Goal: Task Accomplishment & Management: Use online tool/utility

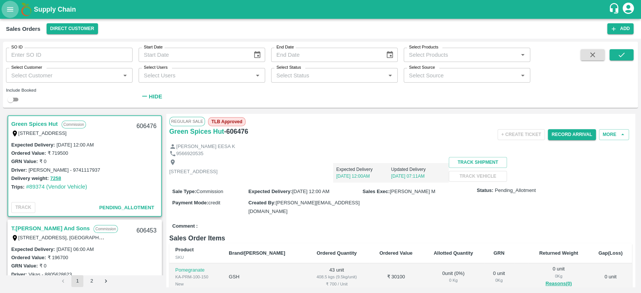
click at [6, 14] on button "open drawer" at bounding box center [10, 9] width 17 height 17
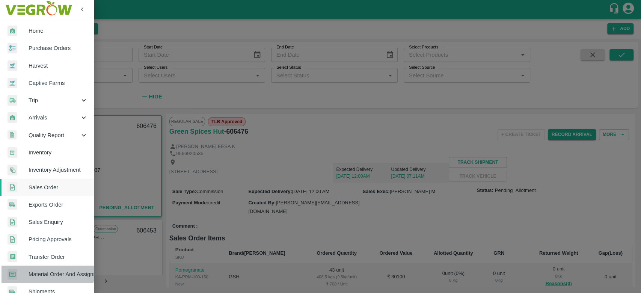
click at [40, 270] on span "Material Order And Assignment" at bounding box center [58, 274] width 59 height 8
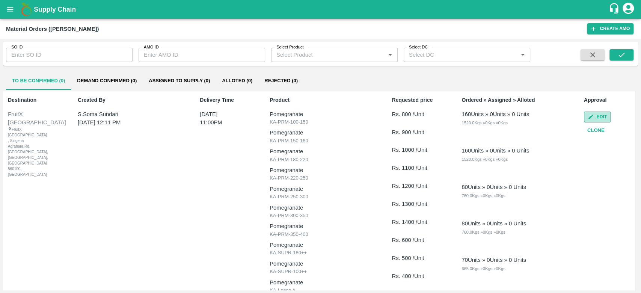
click at [588, 115] on icon "button" at bounding box center [591, 117] width 6 height 6
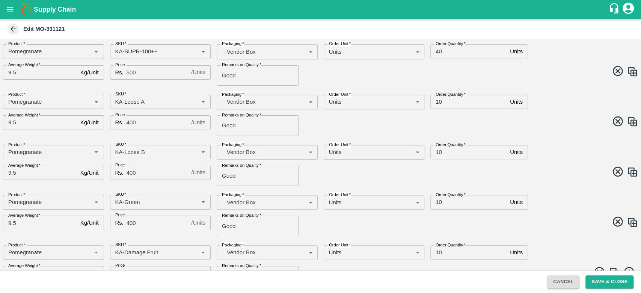
scroll to position [469, 0]
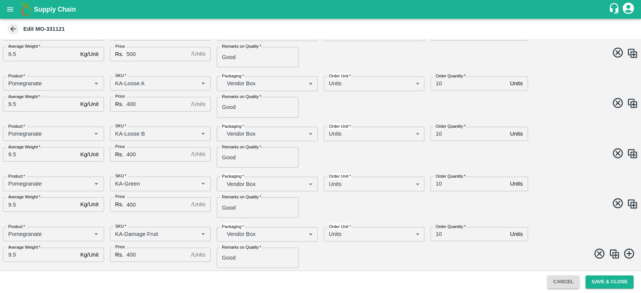
click at [10, 29] on icon at bounding box center [13, 29] width 8 height 8
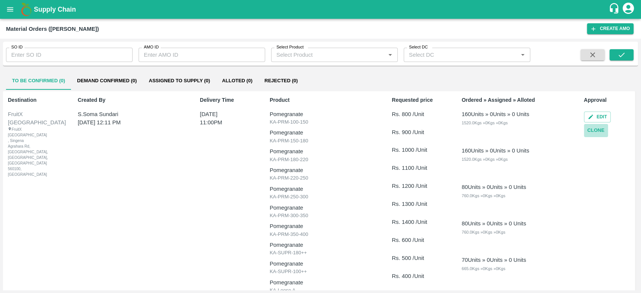
click at [594, 128] on button "Clone" at bounding box center [596, 130] width 24 height 13
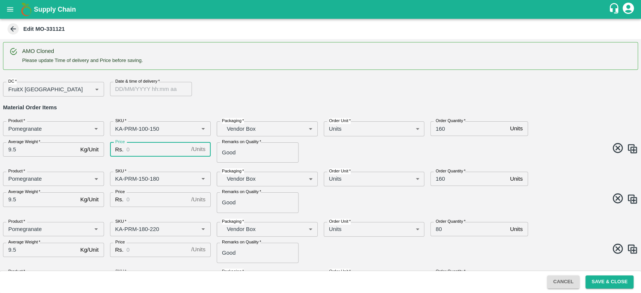
click at [135, 152] on input "Price" at bounding box center [158, 149] width 62 height 14
type input "600"
click at [339, 156] on span at bounding box center [478, 149] width 321 height 15
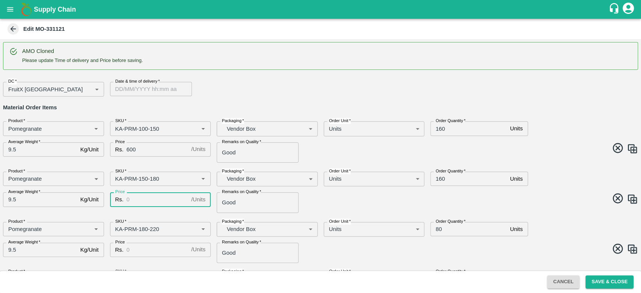
click at [156, 199] on input "Price" at bounding box center [158, 199] width 62 height 14
type input "600"
click at [322, 208] on div "Product   * Product   * SKU   * SKU   * Packaging   * Vendor Box BOM/276 Packag…" at bounding box center [317, 189] width 641 height 47
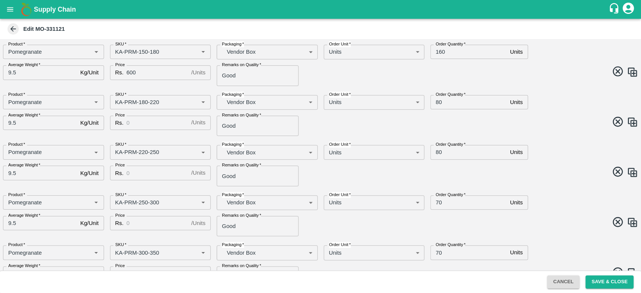
scroll to position [136, 0]
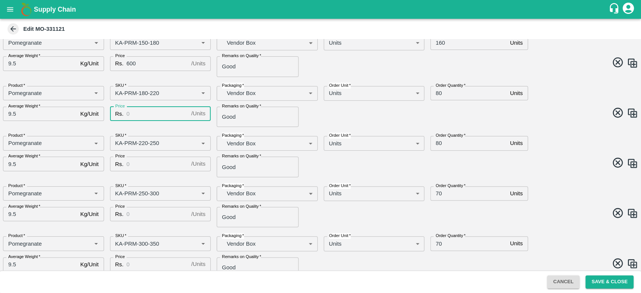
click at [147, 115] on input "Price" at bounding box center [158, 114] width 62 height 14
type input "700"
click at [318, 117] on span at bounding box center [478, 114] width 321 height 15
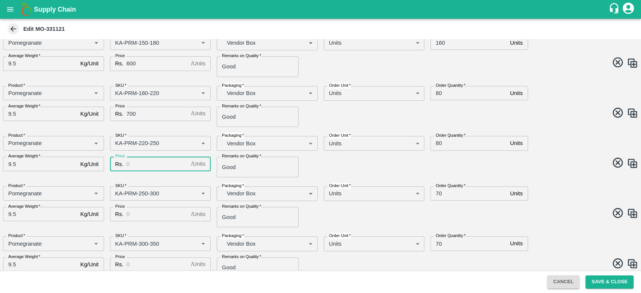
click at [161, 170] on input "Price" at bounding box center [158, 164] width 62 height 14
type input "700"
click at [357, 119] on span at bounding box center [478, 114] width 321 height 15
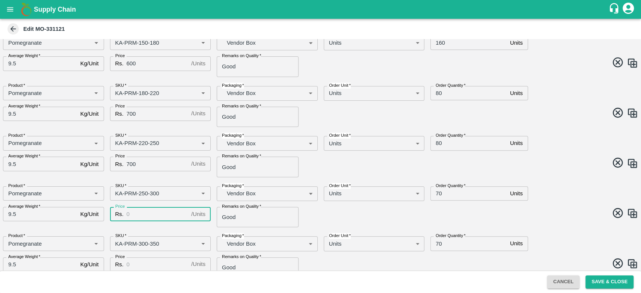
click at [154, 212] on input "Price" at bounding box center [158, 214] width 62 height 14
type input "800"
click at [344, 207] on span at bounding box center [478, 214] width 321 height 15
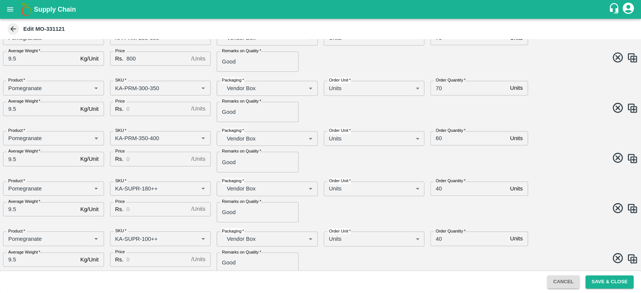
scroll to position [323, 0]
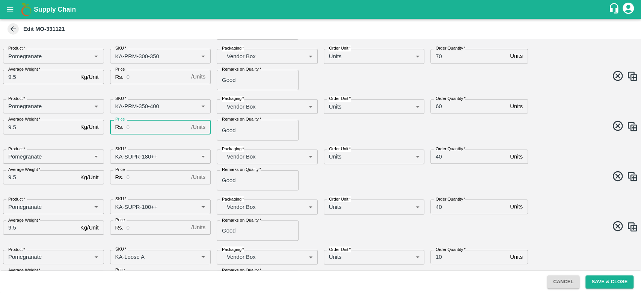
click at [160, 124] on input "Price" at bounding box center [158, 127] width 62 height 14
type input "800"
click at [351, 131] on span at bounding box center [478, 127] width 321 height 15
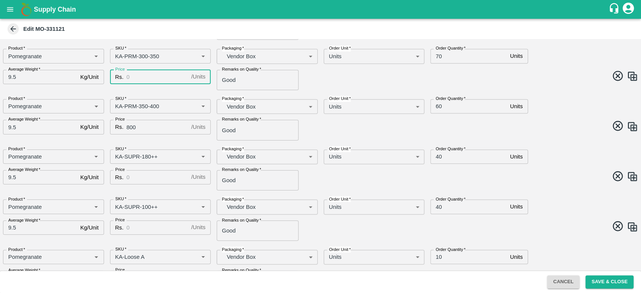
click at [142, 75] on input "Price" at bounding box center [158, 77] width 62 height 14
type input "800"
click at [341, 79] on span at bounding box center [478, 77] width 321 height 15
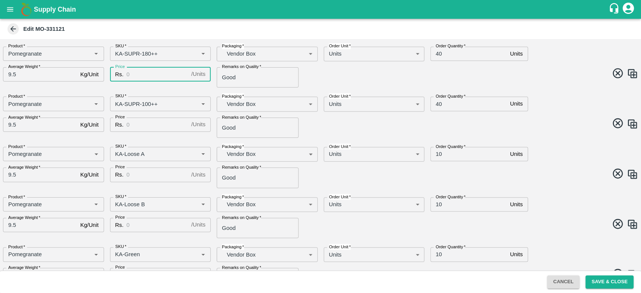
click at [153, 73] on input "Price" at bounding box center [158, 74] width 62 height 14
type input "500"
click at [318, 69] on span at bounding box center [478, 74] width 321 height 15
click at [144, 130] on input "Price" at bounding box center [158, 125] width 62 height 14
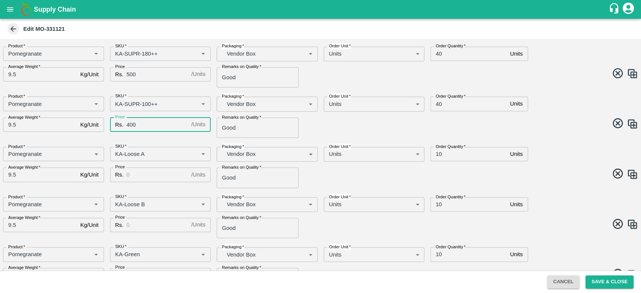
type input "400"
click at [328, 133] on div "Product   * Product   * SKU   * SKU   * Packaging   * Vendor Box BOM/276 Packag…" at bounding box center [317, 113] width 641 height 47
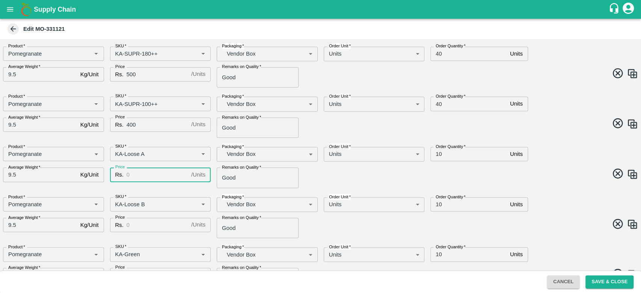
click at [141, 178] on input "Price" at bounding box center [158, 174] width 62 height 14
type input "5"
type input "400"
click at [360, 177] on span at bounding box center [478, 174] width 321 height 15
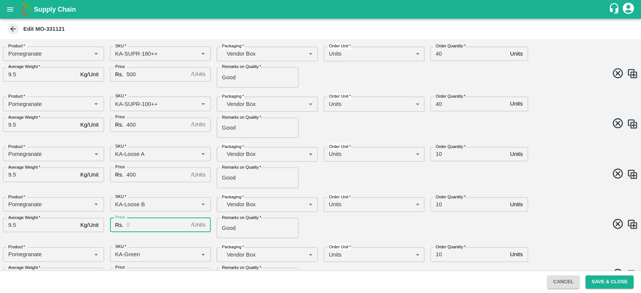
click at [152, 228] on input "Price" at bounding box center [158, 225] width 62 height 14
type input "300"
click at [353, 217] on div "Product   * Product   * SKU   * SKU   * Packaging   * Vendor Box BOM/276 Packag…" at bounding box center [317, 214] width 641 height 47
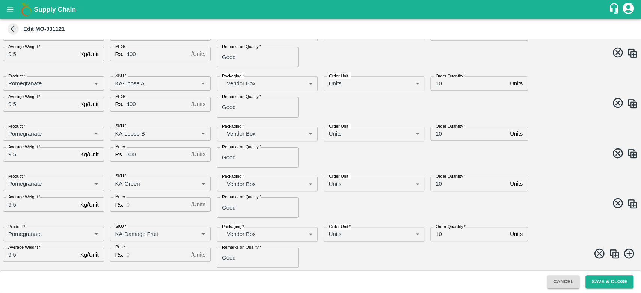
click at [148, 208] on input "Price" at bounding box center [158, 204] width 62 height 14
type input "200"
click at [148, 253] on input "Price" at bounding box center [158, 254] width 62 height 14
type input "100"
click at [351, 249] on span at bounding box center [478, 254] width 321 height 15
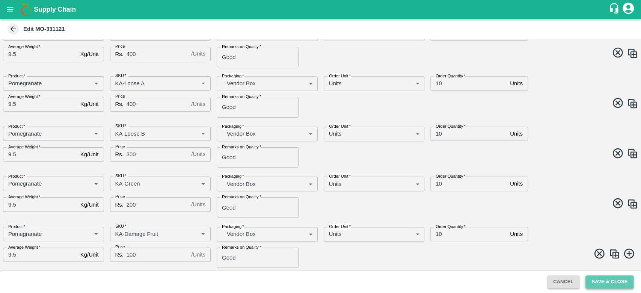
click at [627, 277] on button "Save & Close" at bounding box center [609, 281] width 48 height 13
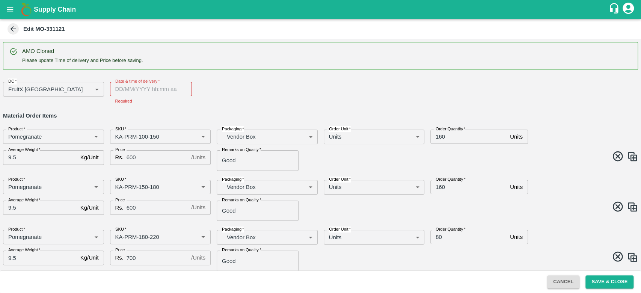
type input "DD/MM/YYYY hh:mm aa"
click at [117, 93] on input "DD/MM/YYYY hh:mm aa" at bounding box center [148, 89] width 77 height 14
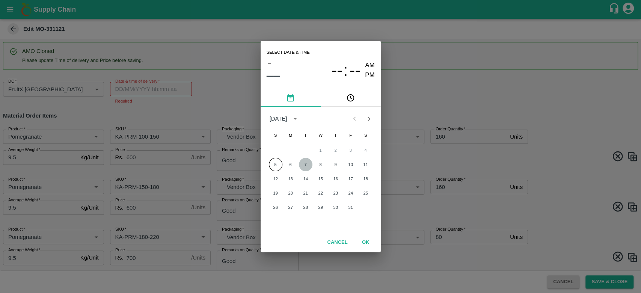
click at [307, 165] on button "7" at bounding box center [306, 165] width 14 height 14
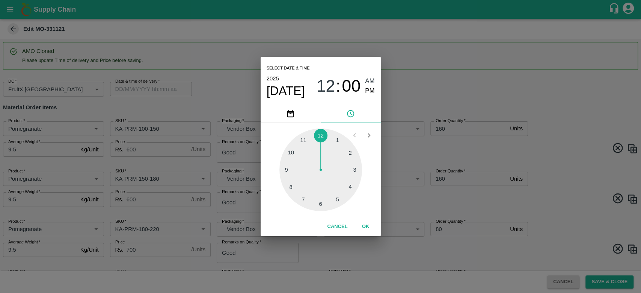
type input "[DATE] 12:00 AM"
click at [364, 229] on button "OK" at bounding box center [366, 226] width 24 height 13
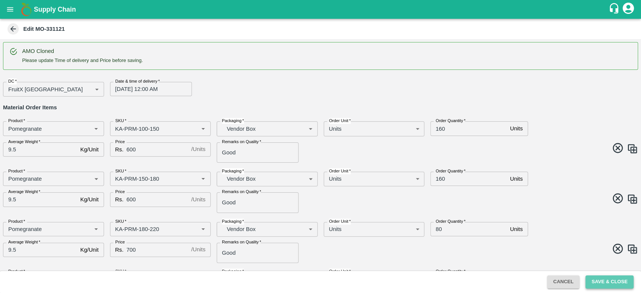
click at [615, 286] on button "Save & Close" at bounding box center [609, 281] width 48 height 13
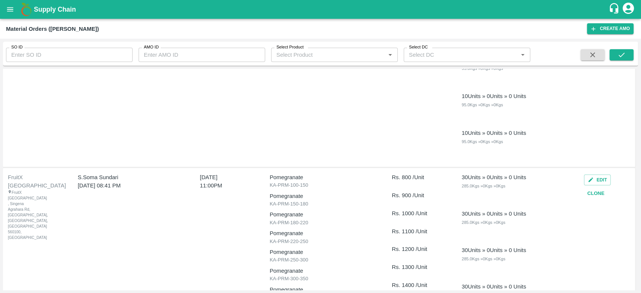
scroll to position [912, 0]
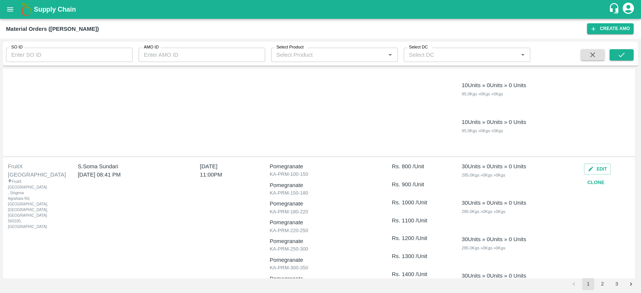
click at [595, 181] on button "Clone" at bounding box center [596, 182] width 24 height 13
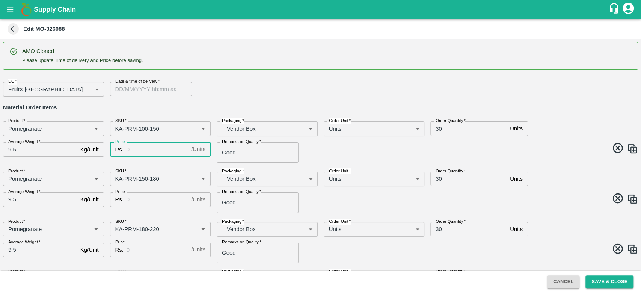
click at [163, 153] on input "Price" at bounding box center [158, 149] width 62 height 14
type input "600"
click at [144, 199] on input "Price" at bounding box center [158, 199] width 62 height 14
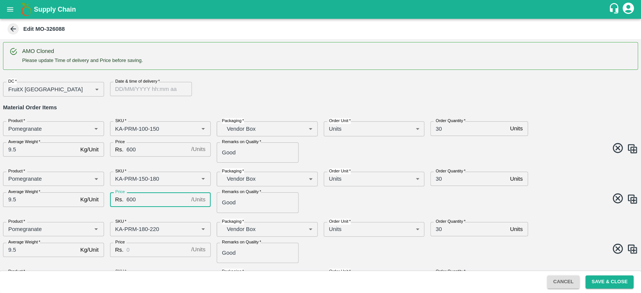
type input "600"
click at [139, 245] on input "Price" at bounding box center [158, 250] width 62 height 14
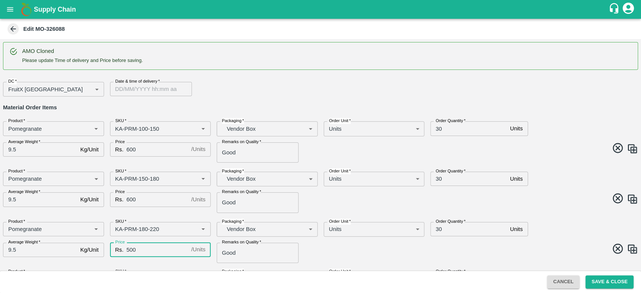
scroll to position [161, 0]
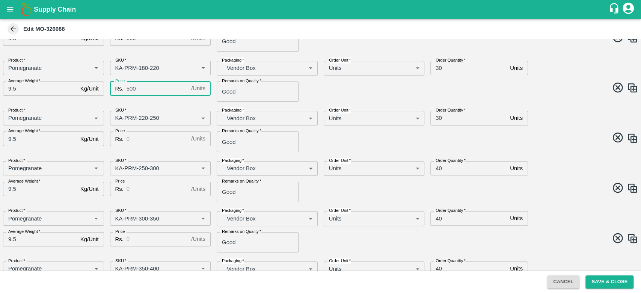
type input "500"
click at [136, 136] on input "Price" at bounding box center [158, 138] width 62 height 14
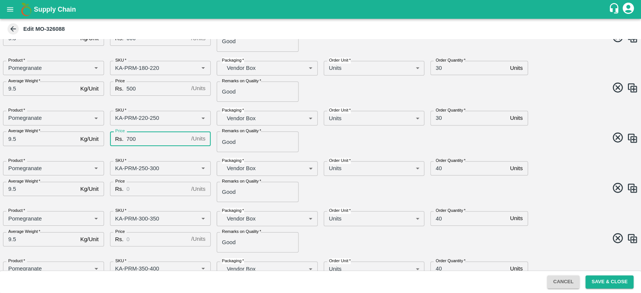
type input "700"
click at [166, 190] on input "Price" at bounding box center [158, 189] width 62 height 14
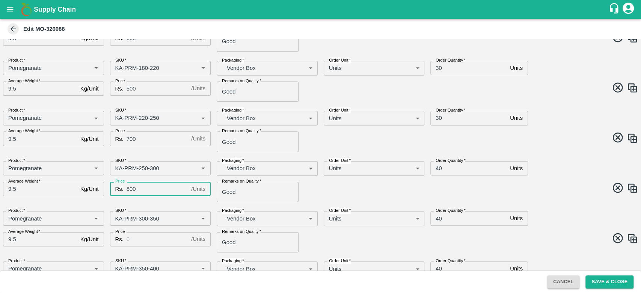
type input "800"
click at [142, 244] on input "Price" at bounding box center [158, 239] width 62 height 14
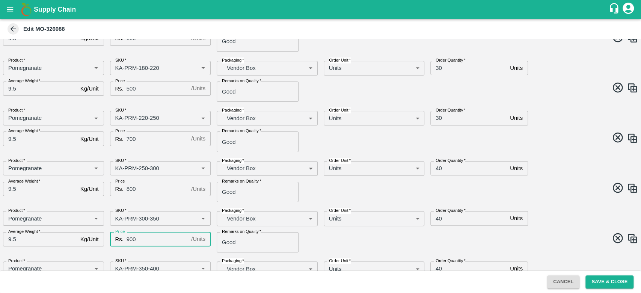
scroll to position [286, 0]
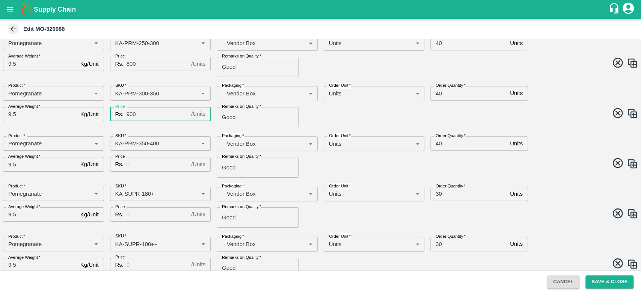
type input "900"
click at [133, 166] on input "Price" at bounding box center [158, 164] width 62 height 14
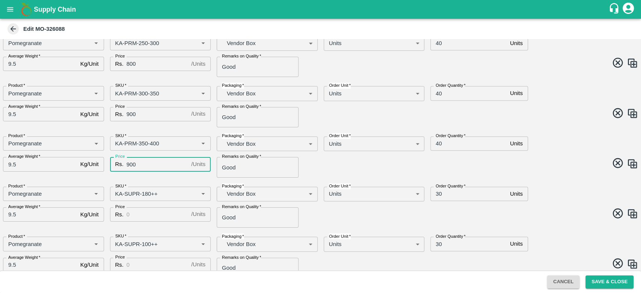
type input "900"
click at [137, 215] on input "Price" at bounding box center [158, 214] width 62 height 14
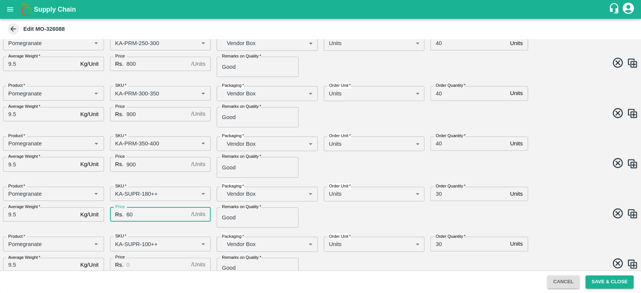
type input "6"
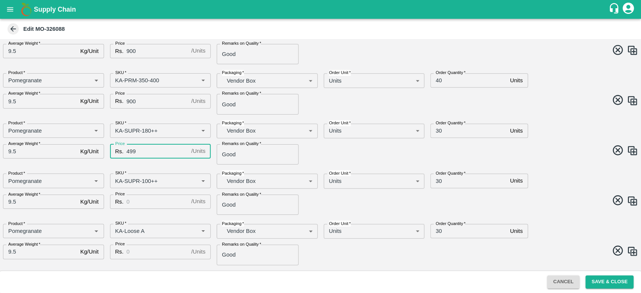
type input "499"
click at [139, 206] on input "Price" at bounding box center [158, 201] width 62 height 14
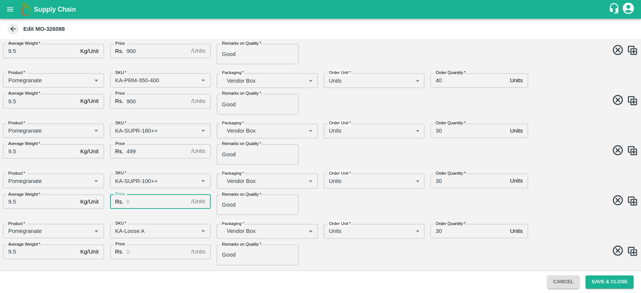
type input "6"
type input "400"
click at [147, 247] on input "Price" at bounding box center [158, 251] width 62 height 14
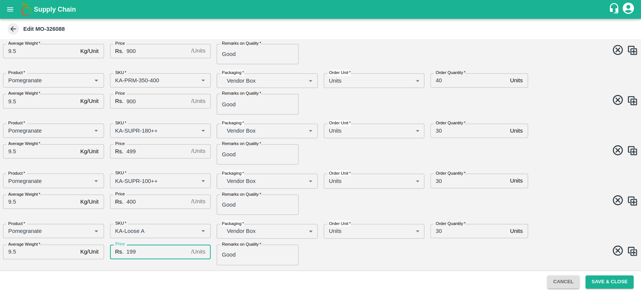
scroll to position [419, 0]
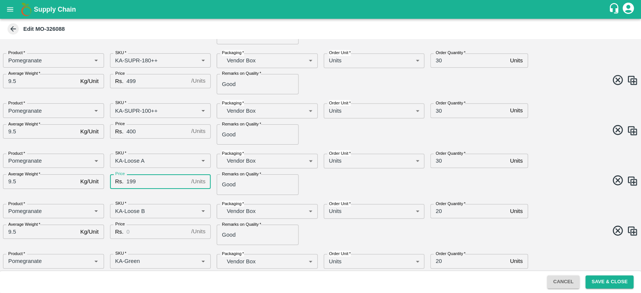
type input "199"
click at [144, 230] on input "Price" at bounding box center [158, 232] width 62 height 14
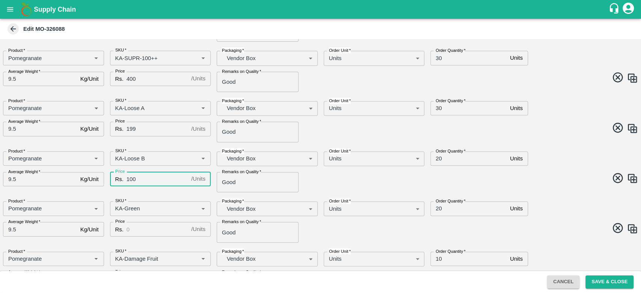
type input "100"
click at [138, 228] on input "Price" at bounding box center [158, 229] width 62 height 14
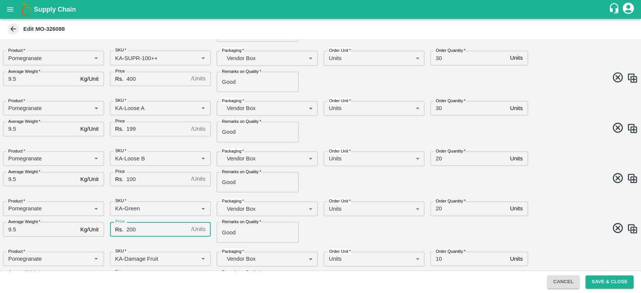
scroll to position [497, 0]
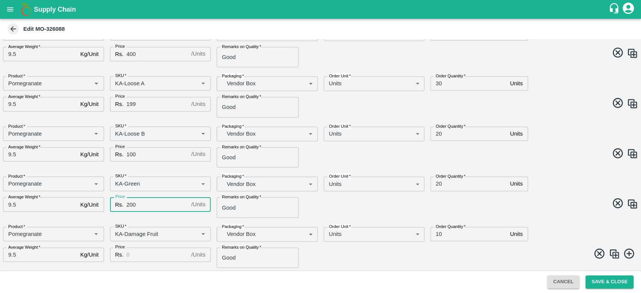
type input "200"
drag, startPoint x: 139, startPoint y: 245, endPoint x: 138, endPoint y: 257, distance: 11.7
click at [138, 257] on div "Price Rs. / Units Price" at bounding box center [157, 254] width 107 height 26
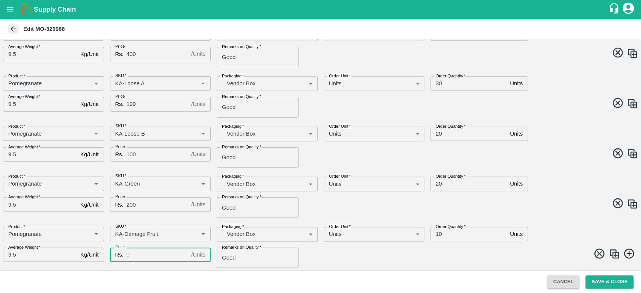
click at [138, 257] on input "Price" at bounding box center [158, 254] width 62 height 14
type input "100"
click at [324, 257] on span at bounding box center [478, 254] width 321 height 15
click at [610, 284] on button "Save & Close" at bounding box center [609, 281] width 48 height 13
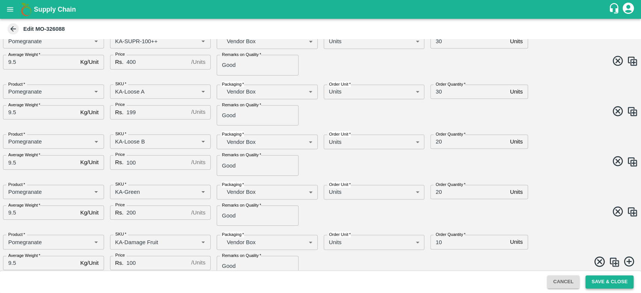
scroll to position [505, 0]
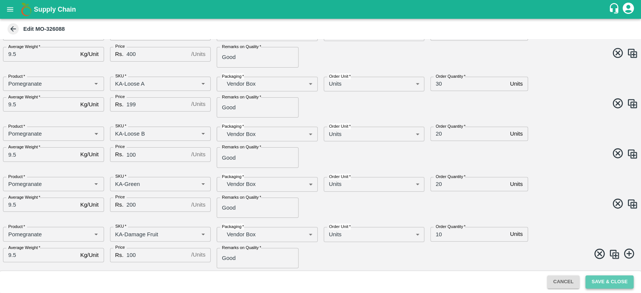
click at [597, 279] on button "Save & Close" at bounding box center [609, 281] width 48 height 13
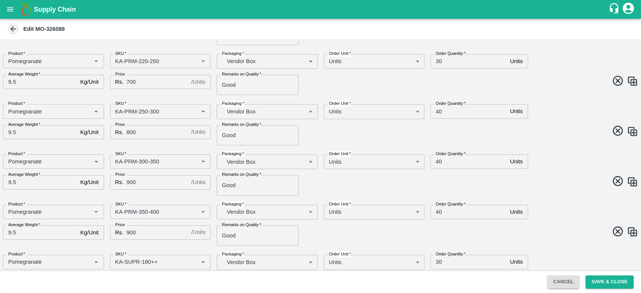
scroll to position [0, 0]
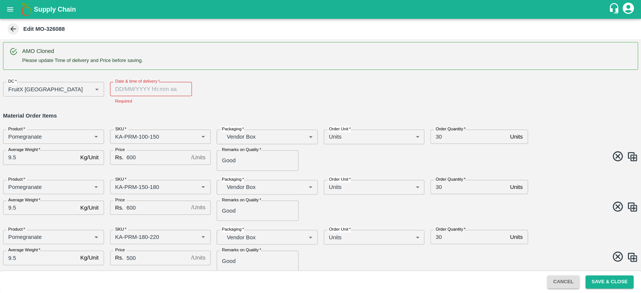
type input "DD/MM/YYYY hh:mm aa"
click at [140, 89] on input "DD/MM/YYYY hh:mm aa" at bounding box center [148, 89] width 77 height 14
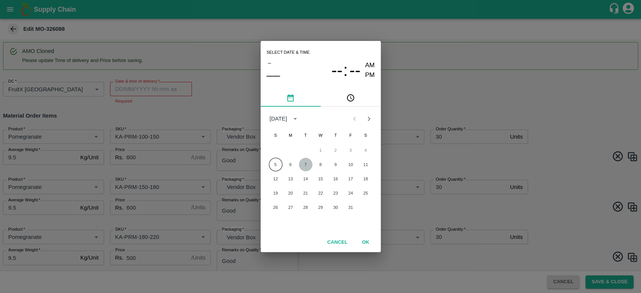
click at [310, 168] on button "7" at bounding box center [306, 165] width 14 height 14
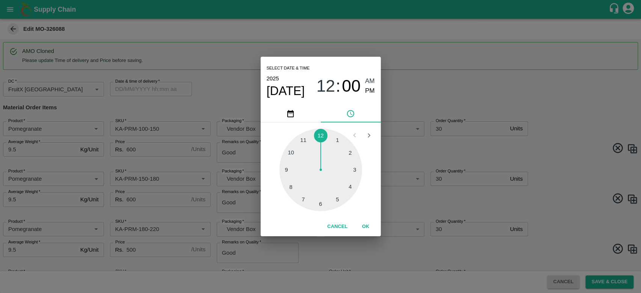
type input "[DATE] 12:00 AM"
click at [366, 225] on button "OK" at bounding box center [366, 226] width 24 height 13
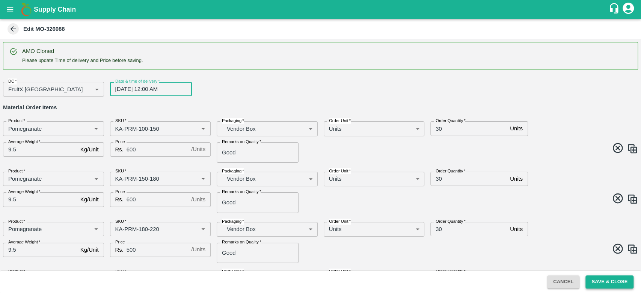
click at [616, 284] on button "Save & Close" at bounding box center [609, 281] width 48 height 13
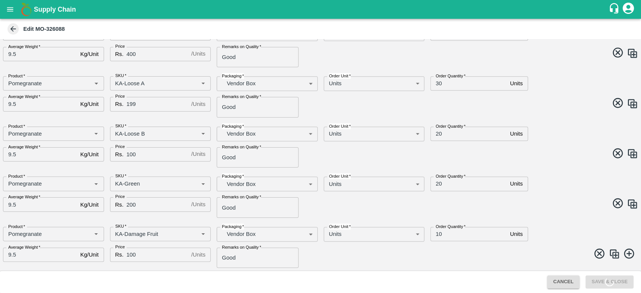
click at [567, 212] on div "Product   * Product   * SKU   * SKU   * Packaging   * Vendor Box BOM/276 Packag…" at bounding box center [317, 193] width 641 height 47
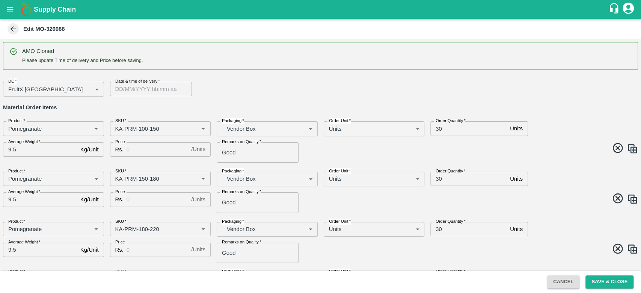
click at [15, 32] on icon at bounding box center [13, 29] width 8 height 8
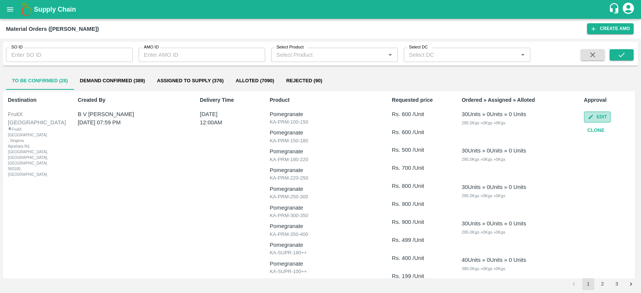
click at [598, 113] on button "Edit" at bounding box center [597, 117] width 27 height 11
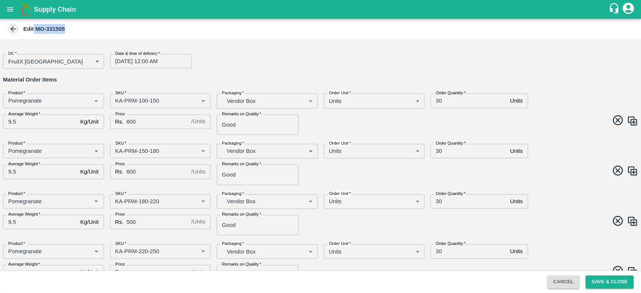
drag, startPoint x: 63, startPoint y: 29, endPoint x: 34, endPoint y: 29, distance: 29.3
click at [34, 29] on b "Edit MO-331505" at bounding box center [44, 29] width 42 height 6
copy b "MO-331505"
click at [12, 36] on div "Edit MO-331505" at bounding box center [320, 29] width 641 height 20
click at [12, 31] on icon at bounding box center [14, 29] width 6 height 6
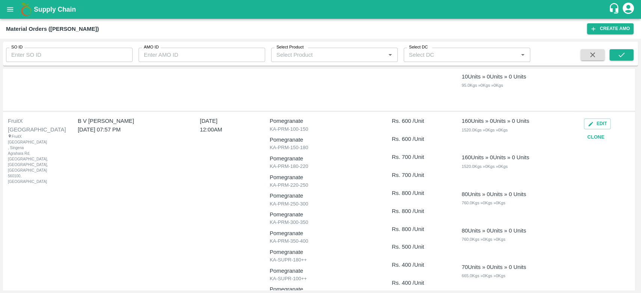
scroll to position [475, 0]
click at [596, 117] on div "Edit Clone" at bounding box center [608, 129] width 49 height 27
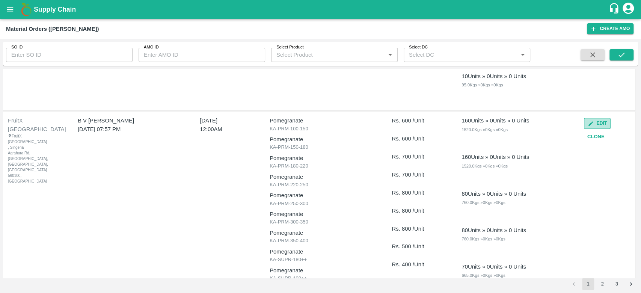
click at [592, 128] on button "Edit" at bounding box center [597, 123] width 27 height 11
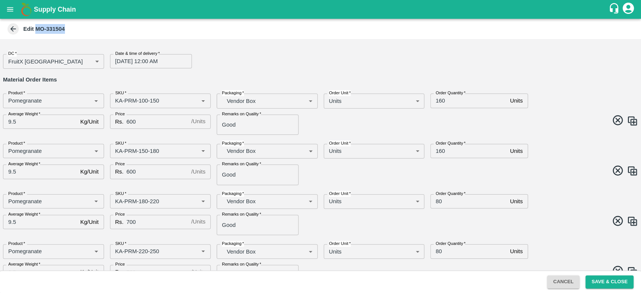
drag, startPoint x: 64, startPoint y: 27, endPoint x: 36, endPoint y: 31, distance: 28.1
click at [36, 31] on b "Edit MO-331504" at bounding box center [44, 29] width 42 height 6
copy b "MO-331504"
